Goal: Information Seeking & Learning: Learn about a topic

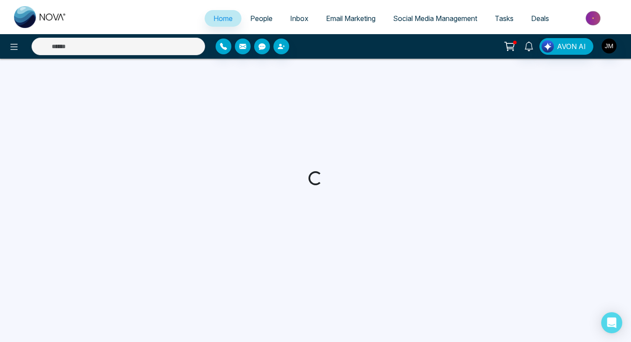
select select "*"
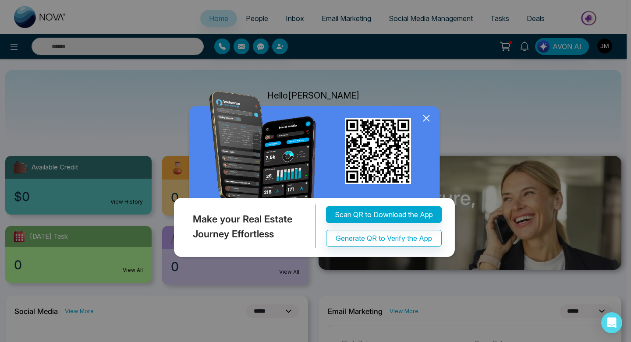
select select "*"
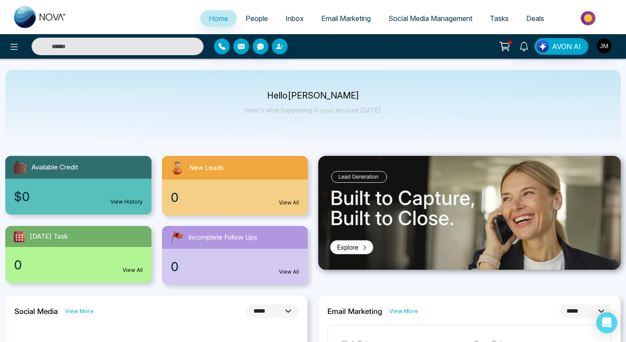
click at [612, 102] on div "Hello [PERSON_NAME] Here's what happening in your account [DATE]." at bounding box center [313, 106] width 616 height 73
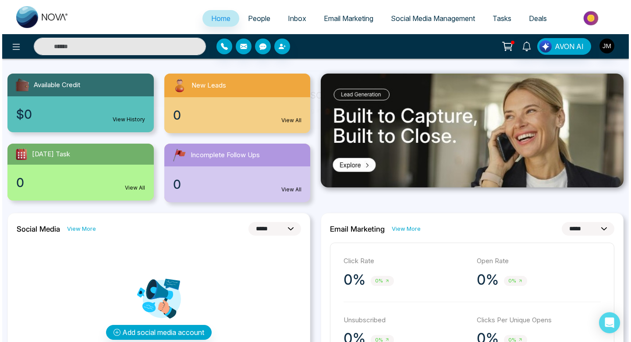
scroll to position [80, 0]
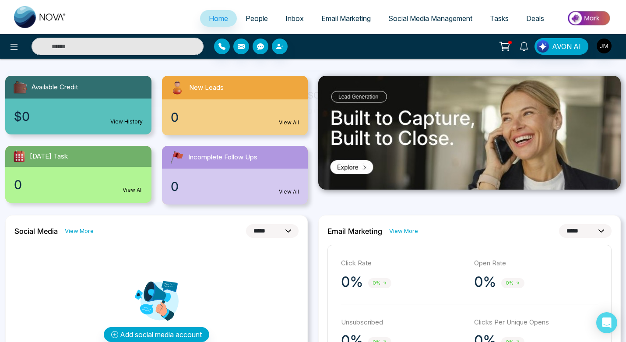
click at [14, 57] on div "AVON AI" at bounding box center [313, 46] width 626 height 25
click at [15, 49] on icon at bounding box center [14, 47] width 11 height 11
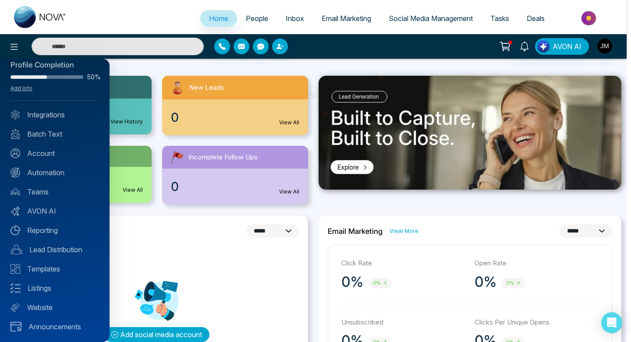
scroll to position [10, 0]
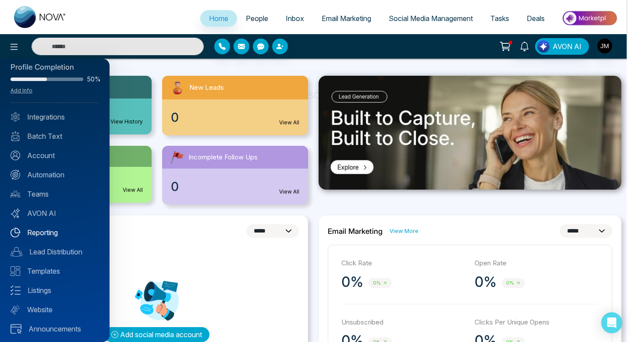
click at [50, 230] on link "Reporting" at bounding box center [55, 232] width 88 height 11
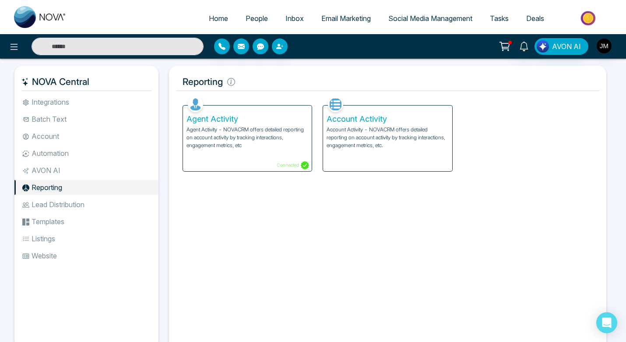
click at [243, 145] on p "Agent Activity - NOVACRM offers detailed reporting on account activity by track…" at bounding box center [248, 138] width 122 height 24
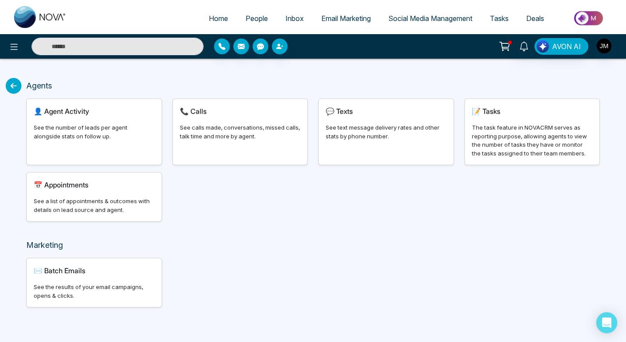
click at [81, 141] on div "👤 Agent Activity See the number of leads per agent alongside stats on follow up." at bounding box center [94, 132] width 135 height 66
select select "***"
click at [223, 134] on div "See calls made, conversations, missed calls, talk time and more by agent." at bounding box center [240, 132] width 121 height 17
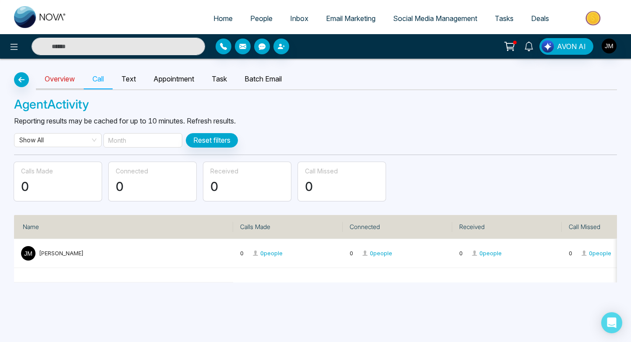
click at [54, 85] on link "Overview" at bounding box center [60, 79] width 48 height 20
select select "***"
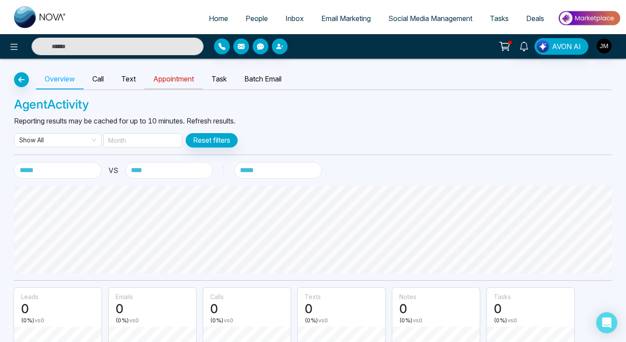
click at [160, 72] on link "Appointment" at bounding box center [174, 79] width 58 height 20
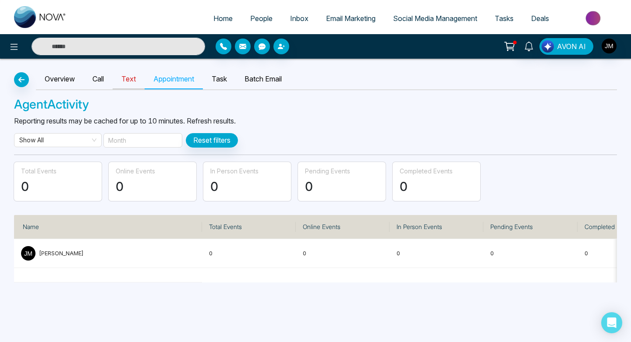
click at [132, 79] on link "Text" at bounding box center [129, 79] width 32 height 20
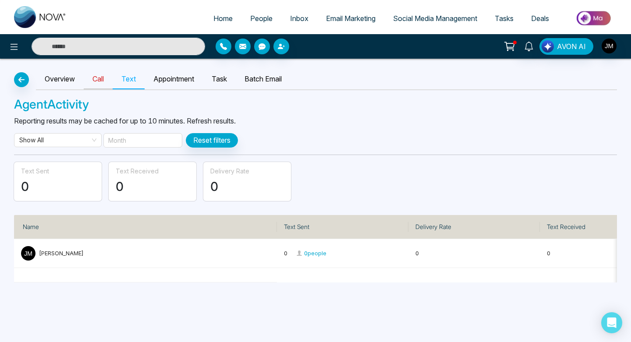
click at [100, 83] on link "Call" at bounding box center [98, 79] width 29 height 20
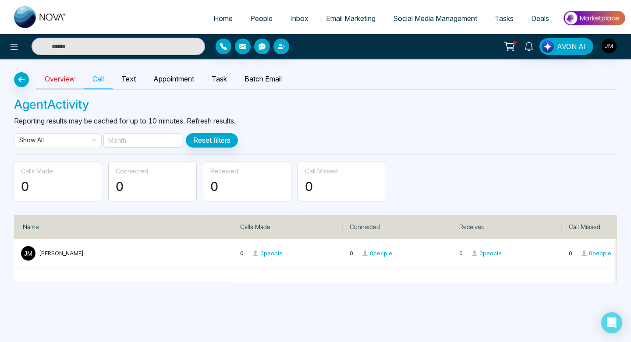
click at [70, 83] on link "Overview" at bounding box center [60, 79] width 48 height 20
select select "***"
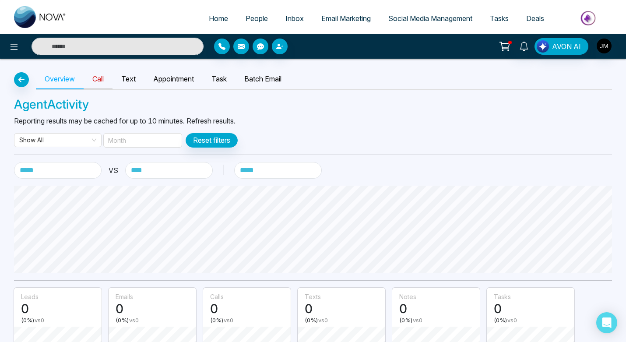
click at [104, 80] on link "Call" at bounding box center [98, 79] width 29 height 20
